Goal: Transaction & Acquisition: Subscribe to service/newsletter

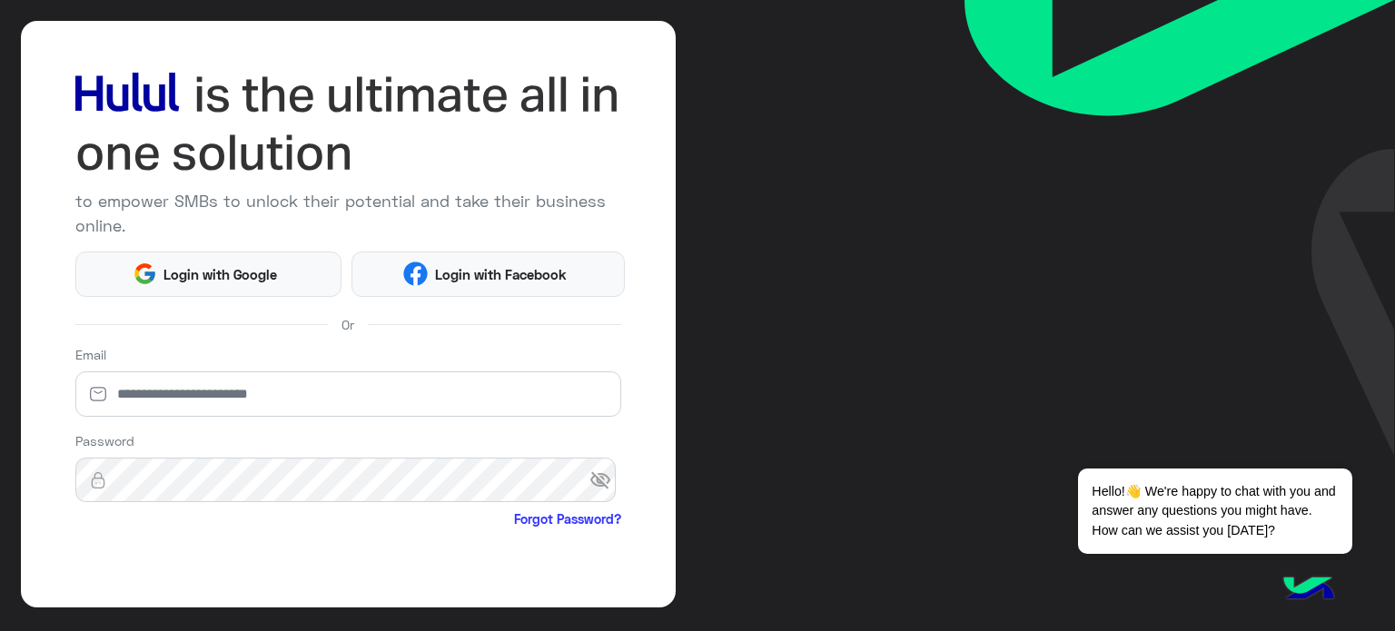
scroll to position [185, 0]
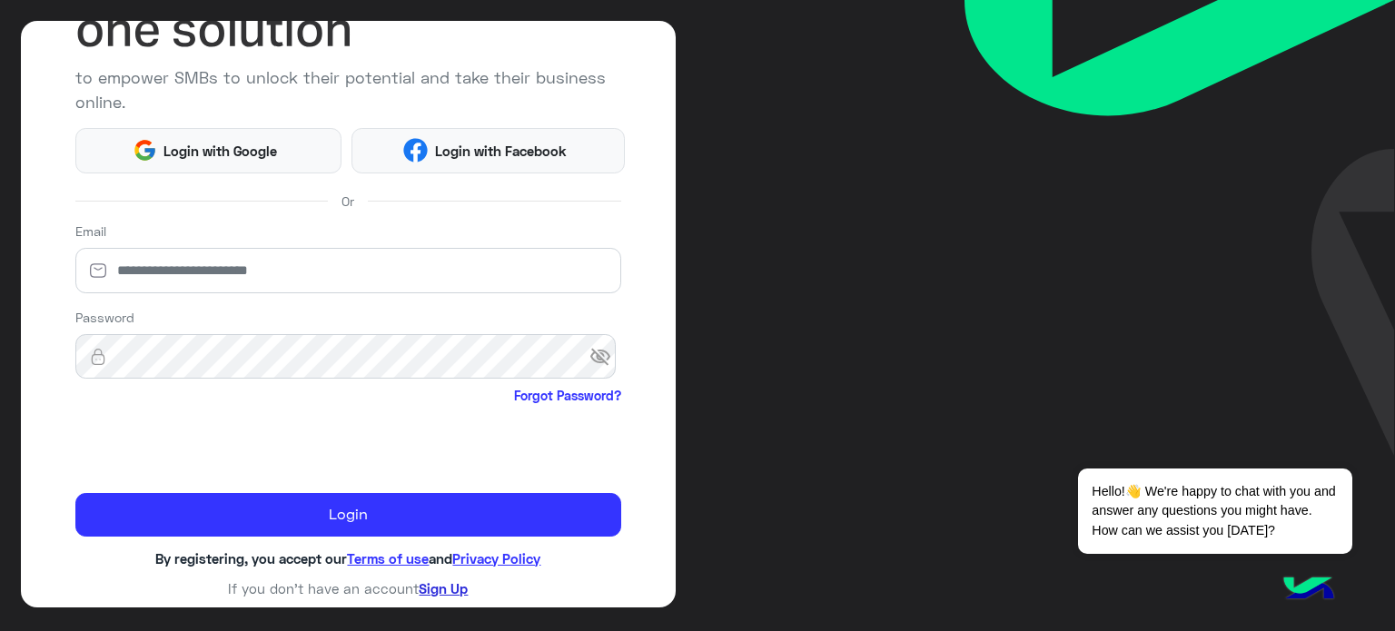
click at [430, 581] on link "Sign Up" at bounding box center [443, 588] width 49 height 16
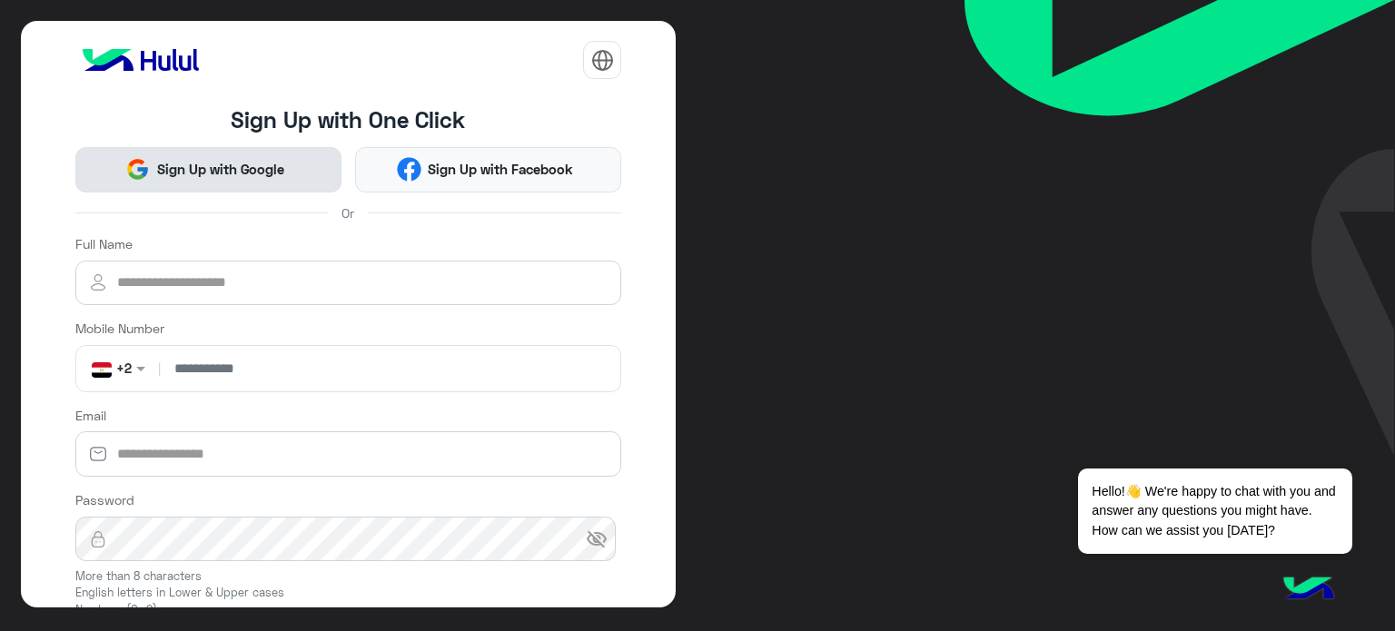
click at [216, 183] on button "Sign Up with Google" at bounding box center [208, 169] width 266 height 45
click at [289, 170] on button "Sign Up with Google" at bounding box center [208, 169] width 266 height 45
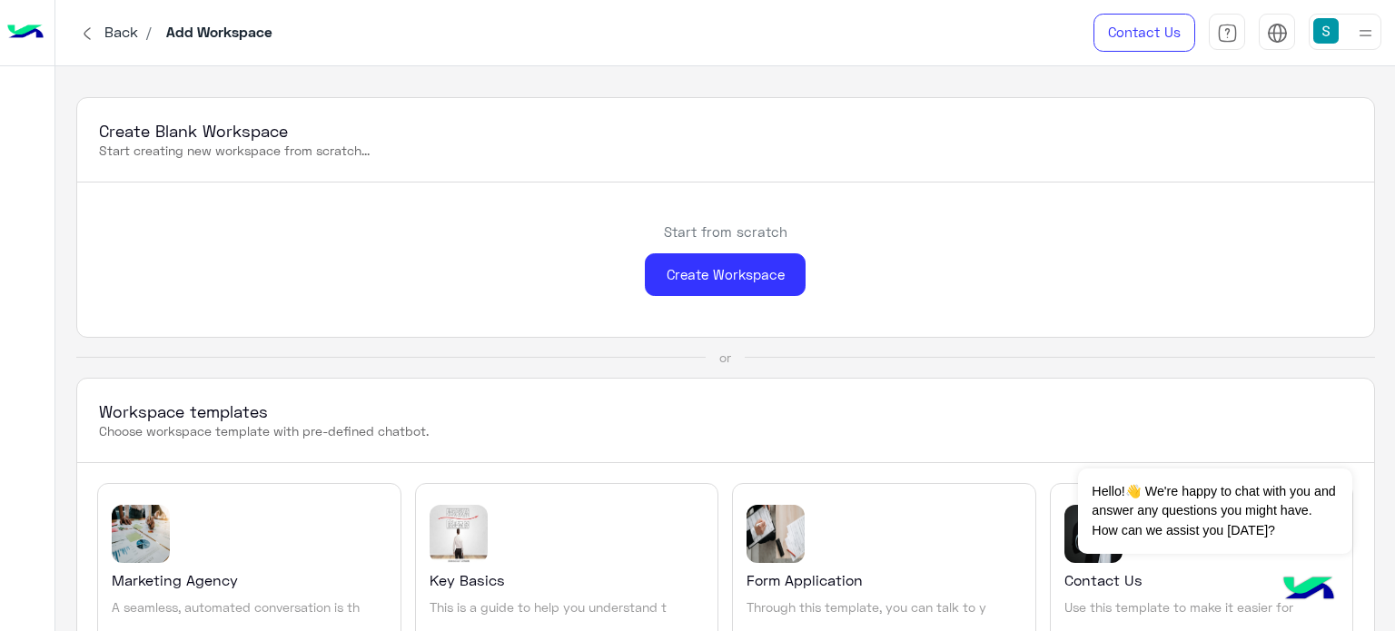
click at [1346, 38] on div at bounding box center [1345, 32] width 73 height 36
